Goal: Use online tool/utility: Utilize a website feature to perform a specific function

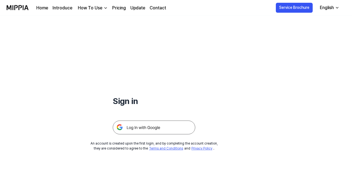
click at [149, 124] on img at bounding box center [154, 127] width 83 height 14
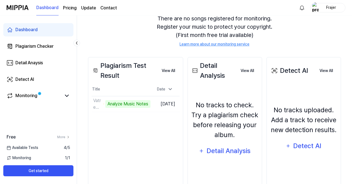
scroll to position [57, 0]
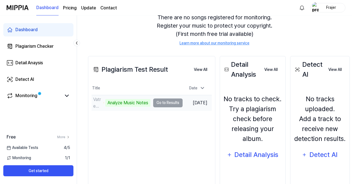
click at [162, 102] on td "Vatreni Poljubac ｜ Jedan od sto Analyze Music Notes Go to Results" at bounding box center [137, 102] width 91 height 15
click at [165, 101] on td "Vatreni Poljubac ｜ Jedan od sto Analyze Music Notes Go to Results" at bounding box center [137, 102] width 91 height 15
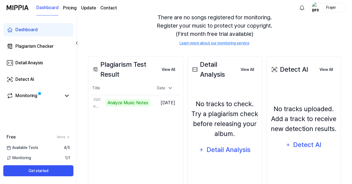
click at [97, 70] on icon at bounding box center [96, 69] width 6 height 7
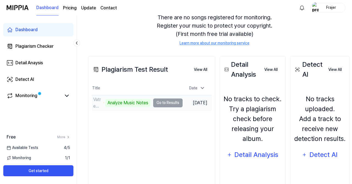
click at [164, 103] on td "Vatreni Poljubac ｜ Jedan od sto Analyze Music Notes Go to Results" at bounding box center [137, 102] width 91 height 15
